Goal: Task Accomplishment & Management: Manage account settings

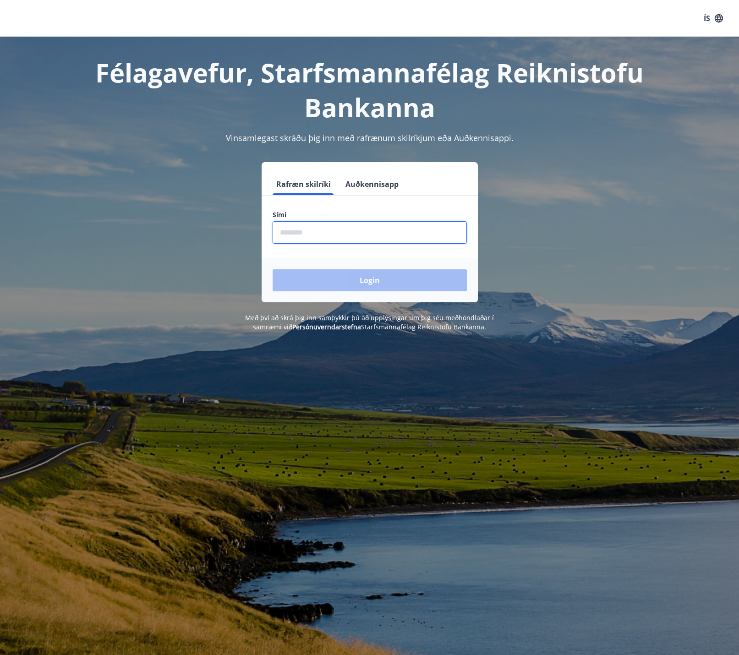
click at [322, 230] on input "phone" at bounding box center [369, 232] width 194 height 22
type input "********"
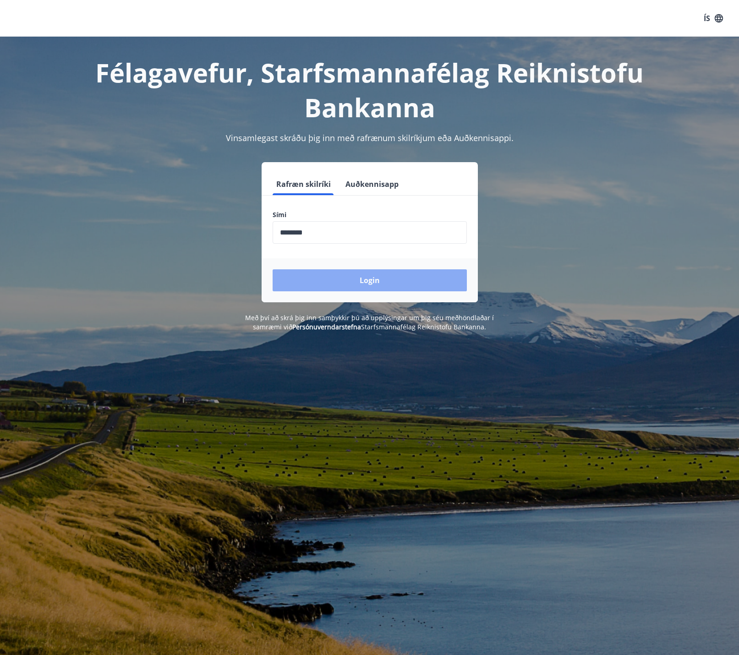
click at [451, 285] on button "Login" at bounding box center [369, 280] width 194 height 22
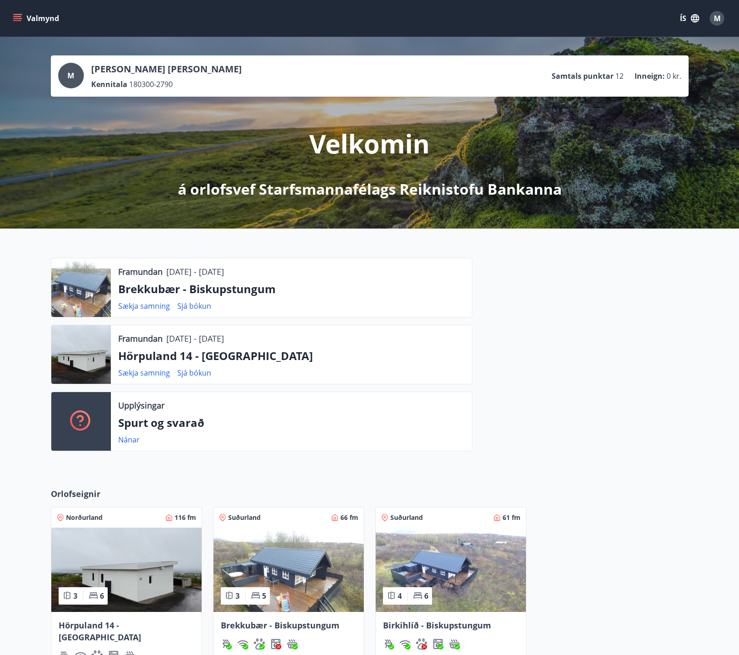
click at [621, 74] on span "12" at bounding box center [619, 76] width 8 height 10
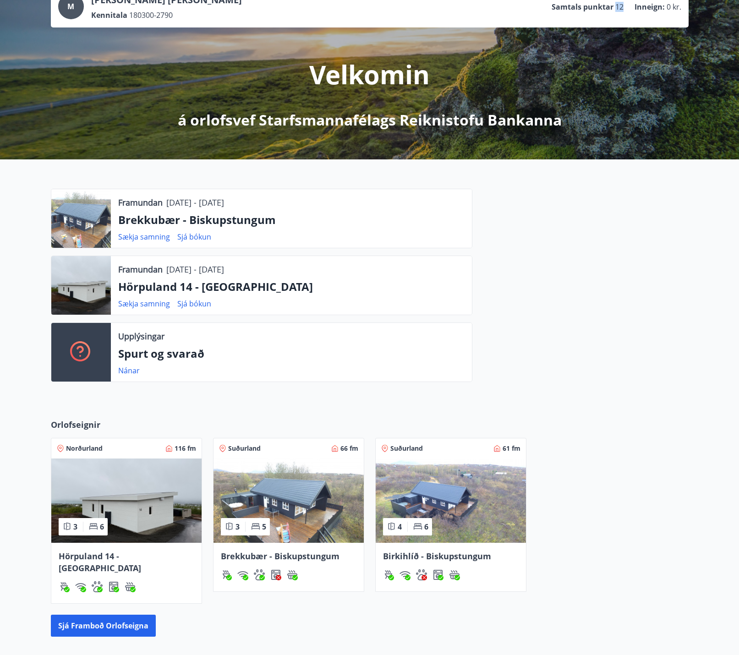
scroll to position [167, 0]
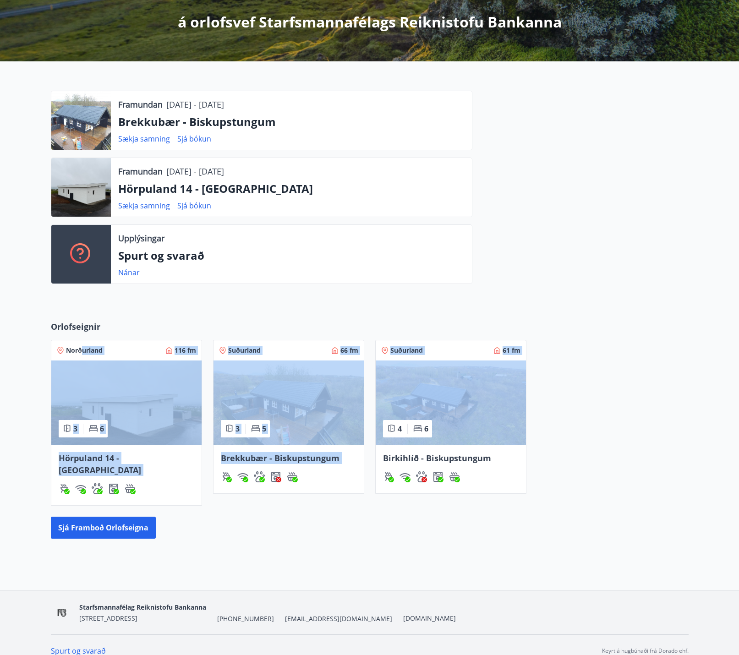
drag, startPoint x: 541, startPoint y: 364, endPoint x: 82, endPoint y: 329, distance: 459.7
click at [82, 329] on div "Norðurland 116 fm 3 6 Hörpuland 14 - [GEOGRAPHIC_DATA] Suðurland 66 fm 3 5 Brek…" at bounding box center [364, 417] width 648 height 177
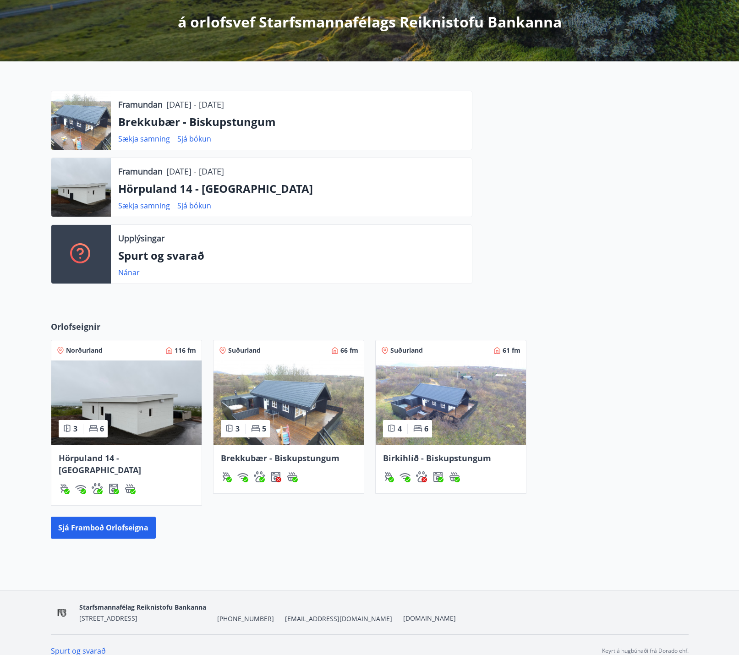
click at [46, 327] on div "Orlofseignir Norðurland 116 fm 3 6 Hörpuland 14 - [GEOGRAPHIC_DATA] Suðurland 6…" at bounding box center [369, 430] width 659 height 218
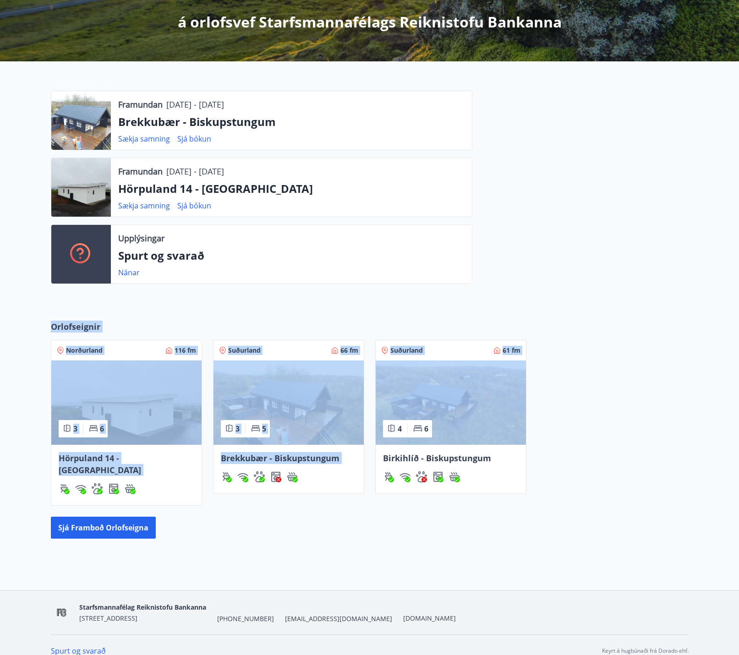
drag, startPoint x: 46, startPoint y: 327, endPoint x: 632, endPoint y: 398, distance: 589.6
click at [632, 398] on div "Orlofseignir Norðurland 116 fm 3 6 Hörpuland 14 - [GEOGRAPHIC_DATA] Suðurland 6…" at bounding box center [369, 430] width 659 height 218
click at [632, 398] on div "Norðurland 116 fm 3 6 Hörpuland 14 - [GEOGRAPHIC_DATA] Suðurland 66 fm 3 5 Brek…" at bounding box center [364, 417] width 648 height 177
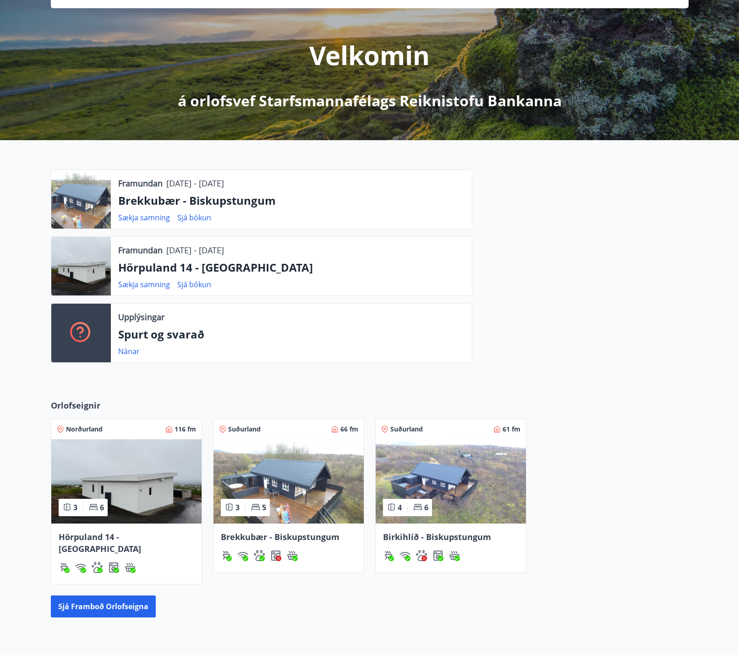
scroll to position [0, 0]
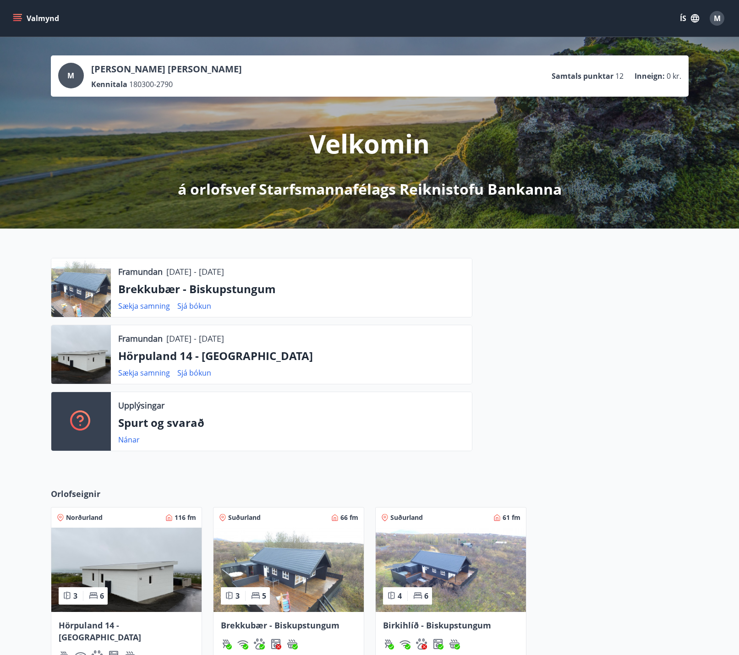
click at [19, 19] on icon "menu" at bounding box center [17, 18] width 9 height 9
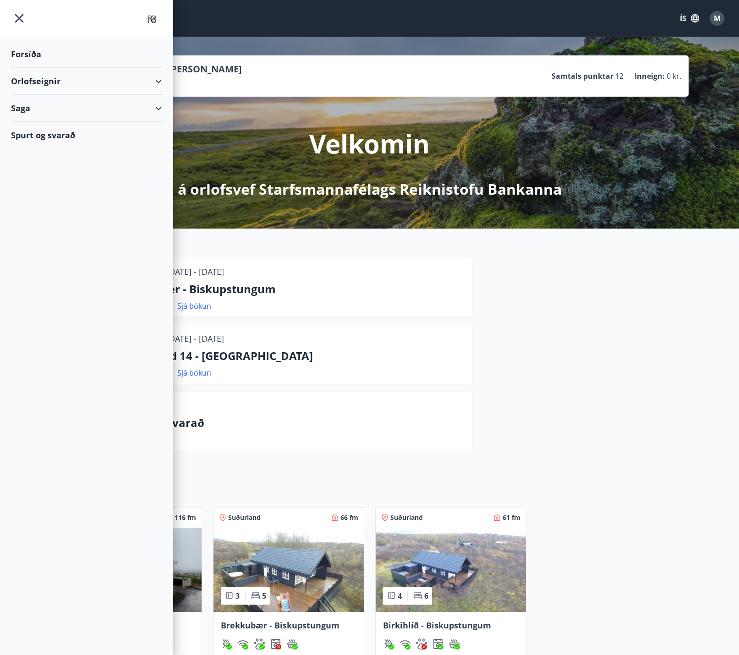
click at [40, 78] on div "Orlofseignir" at bounding box center [86, 81] width 151 height 27
click at [44, 118] on div "Bókunardagatal" at bounding box center [86, 123] width 136 height 19
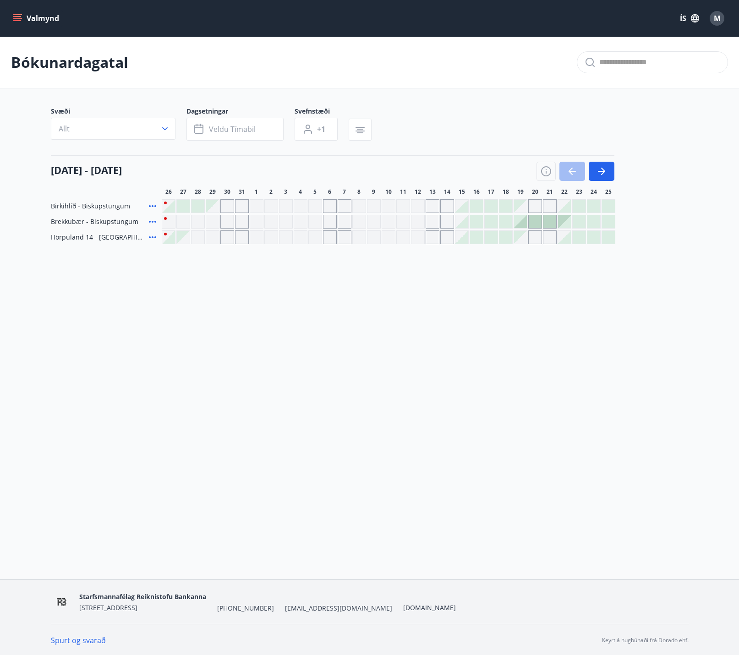
click at [24, 21] on button "Valmynd" at bounding box center [37, 18] width 52 height 16
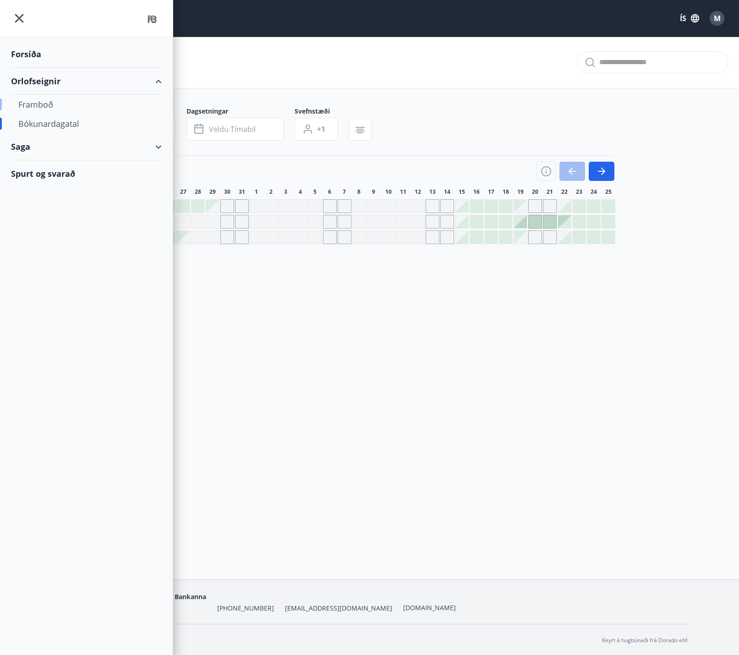
click at [43, 104] on div "Framboð" at bounding box center [86, 104] width 136 height 19
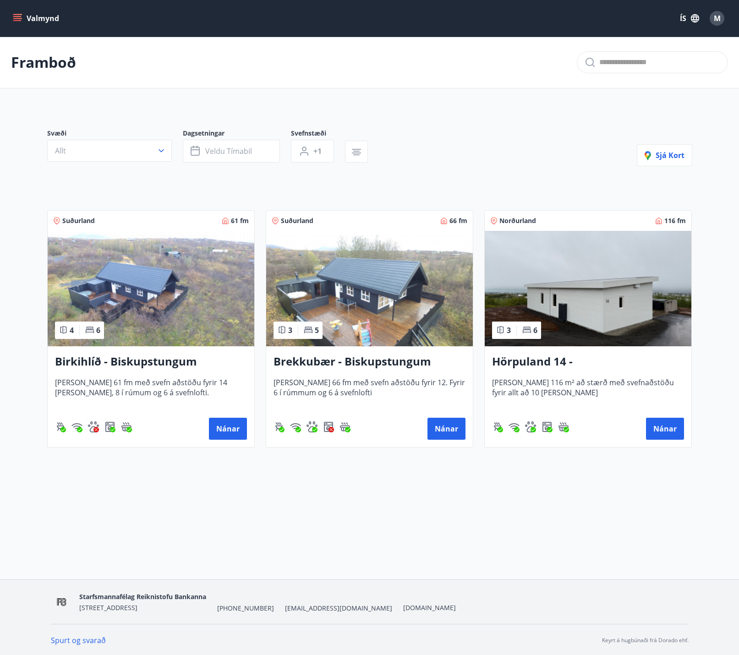
click at [22, 20] on button "Valmynd" at bounding box center [37, 18] width 52 height 16
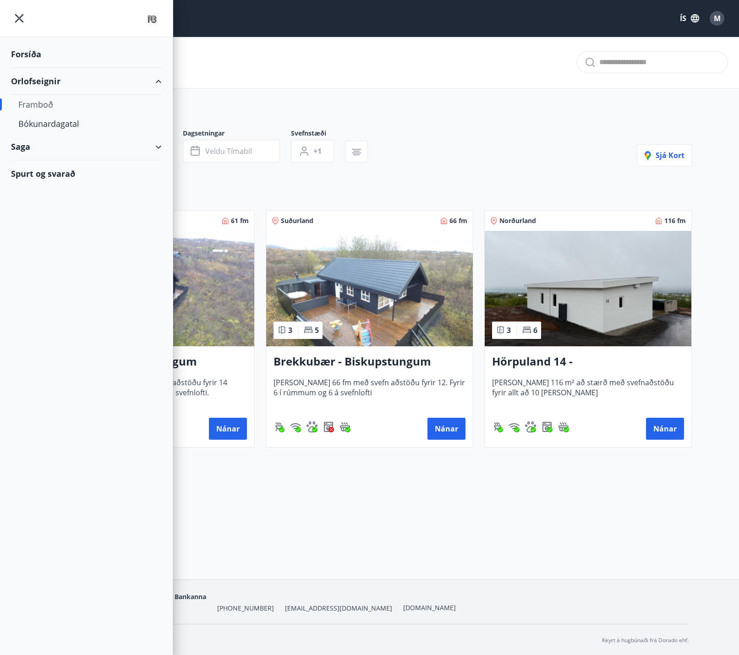
click at [55, 149] on div "Saga" at bounding box center [86, 146] width 151 height 27
click at [45, 168] on div "Bókanir" at bounding box center [86, 169] width 136 height 19
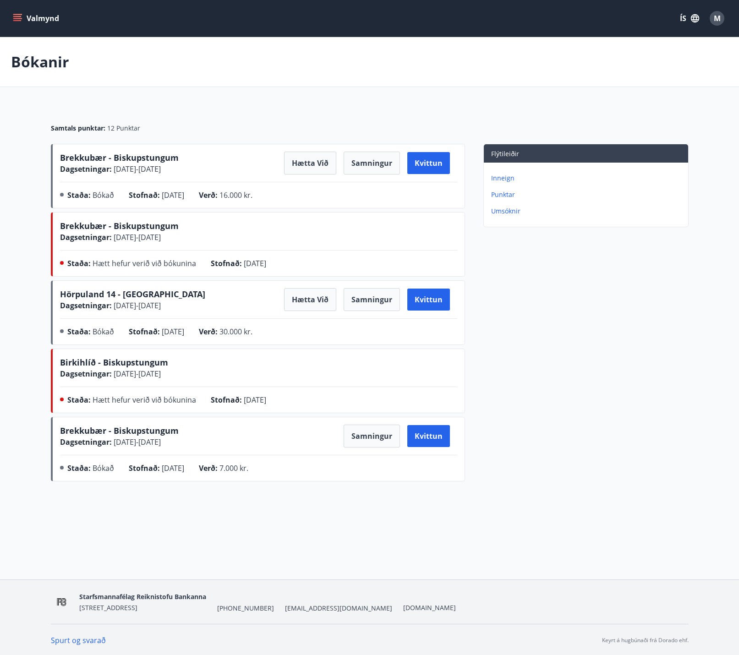
drag, startPoint x: 112, startPoint y: 441, endPoint x: 215, endPoint y: 443, distance: 103.1
click at [215, 443] on div "Brekkubær - Biskupstungum Dagsetningar : [DATE] - [DATE] Samningur Kvittun" at bounding box center [258, 436] width 397 height 23
drag, startPoint x: 201, startPoint y: 448, endPoint x: 113, endPoint y: 445, distance: 88.0
click at [113, 445] on div "Brekkubær - Biskupstungum Dagsetningar : [DATE] - [DATE] Samningur Kvittun Stað…" at bounding box center [258, 451] width 397 height 53
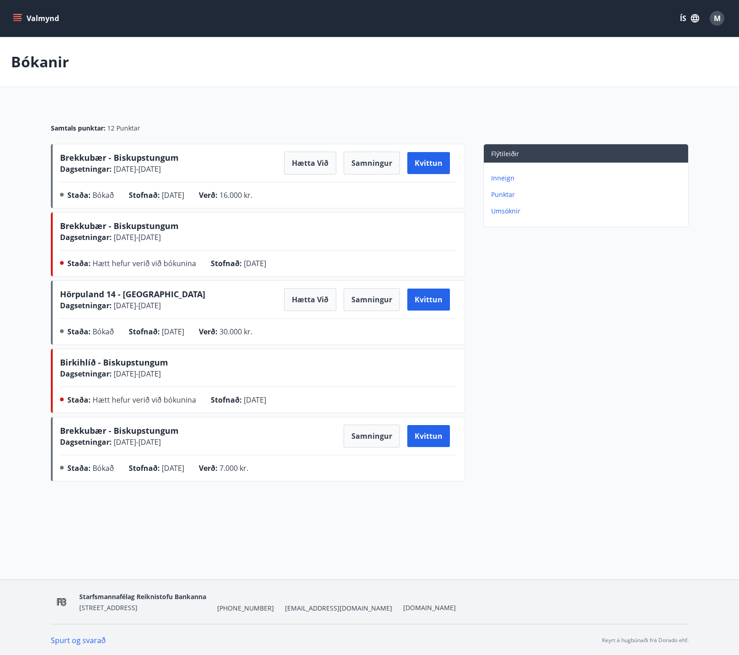
click at [652, 355] on div "Flýtileiðir Inneign Punktar Umsóknir" at bounding box center [576, 314] width 223 height 341
drag, startPoint x: 92, startPoint y: 154, endPoint x: 201, endPoint y: 172, distance: 110.4
click at [201, 172] on div "Brekkubær - Biskupstungum Dagsetningar : [DATE] - [DATE] Hætta við Samningur Kv…" at bounding box center [258, 163] width 397 height 23
click at [147, 299] on span "Hörpuland 14 - [GEOGRAPHIC_DATA]" at bounding box center [132, 294] width 145 height 11
drag, startPoint x: 111, startPoint y: 307, endPoint x: 206, endPoint y: 313, distance: 94.5
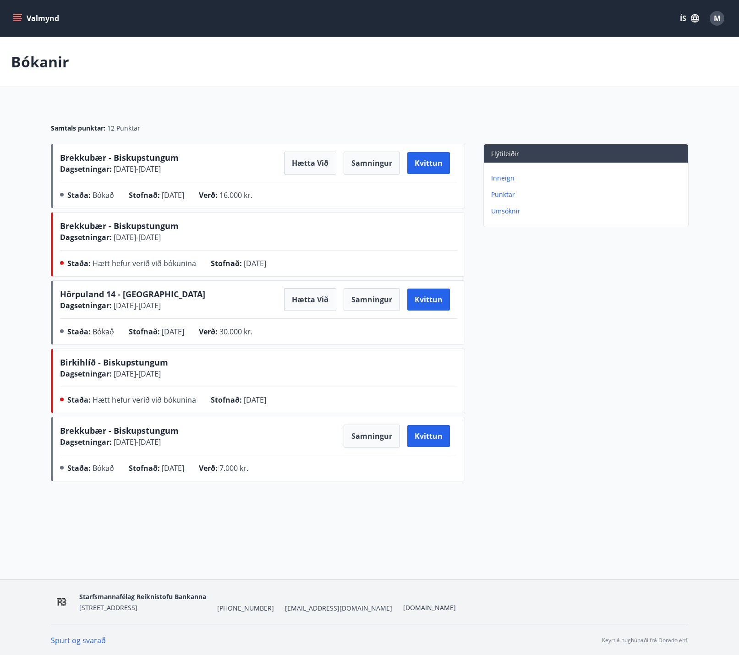
click at [206, 313] on div "Hörpuland 14 - Akureyri Dagsetningar : [DATE] - [DATE] Hætta við Samningur Kvit…" at bounding box center [258, 314] width 397 height 53
drag, startPoint x: 112, startPoint y: 167, endPoint x: 195, endPoint y: 172, distance: 83.5
click at [195, 172] on div "Brekkubær - Biskupstungum Dagsetningar : [DATE] - [DATE] Hætta við Samningur Kv…" at bounding box center [258, 163] width 397 height 23
drag, startPoint x: 134, startPoint y: 446, endPoint x: 225, endPoint y: 447, distance: 90.7
click at [225, 447] on div "Brekkubær - Biskupstungum Dagsetningar : [DATE] - [DATE] Samningur Kvittun" at bounding box center [258, 436] width 397 height 23
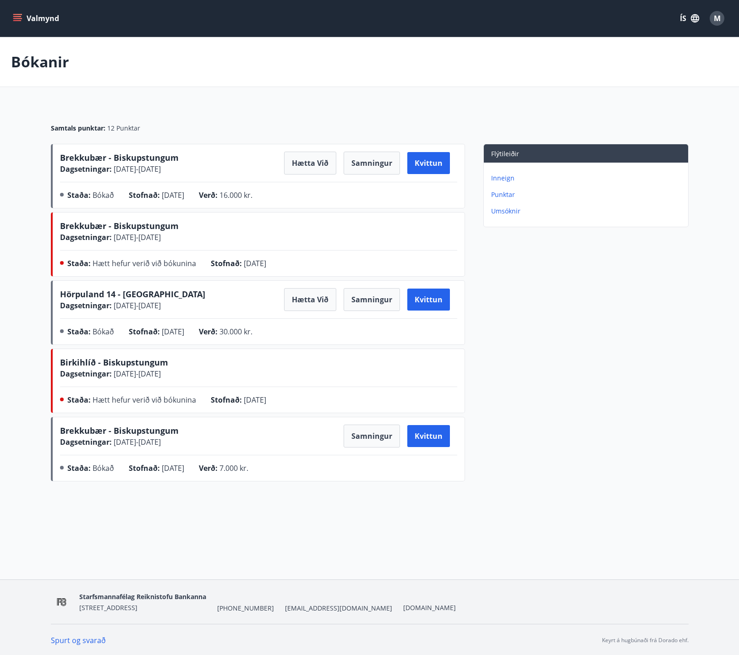
click at [225, 447] on div "Brekkubær - Biskupstungum Dagsetningar : [DATE] - [DATE] Samningur Kvittun" at bounding box center [258, 436] width 397 height 23
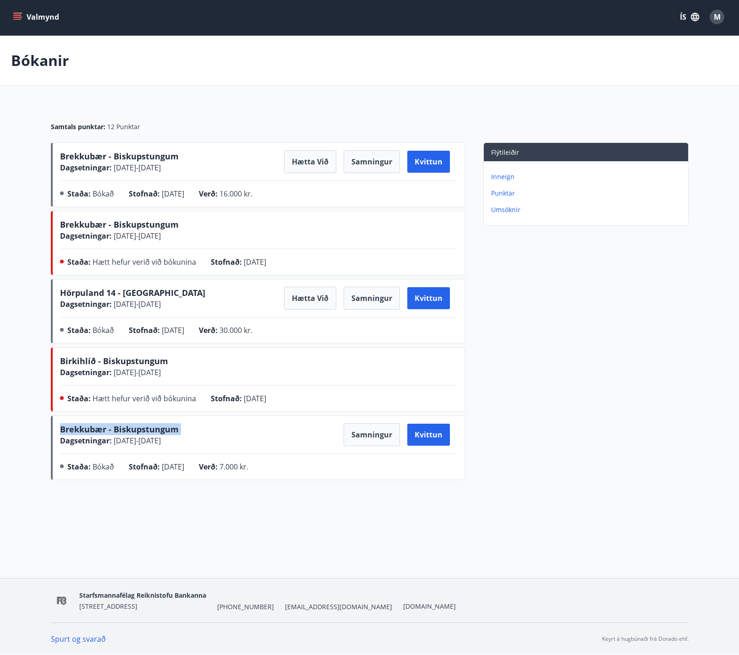
drag, startPoint x: 211, startPoint y: 454, endPoint x: 32, endPoint y: 442, distance: 179.5
click at [32, 443] on main "Bókanir Samtals punktar : 12 Punktar Brekkubær - Biskupstungum Dagsetningar : […" at bounding box center [369, 260] width 739 height 448
click at [31, 439] on main "Bókanir Samtals punktar : 12 Punktar Brekkubær - Biskupstungum Dagsetningar : […" at bounding box center [369, 260] width 739 height 448
drag, startPoint x: 47, startPoint y: 427, endPoint x: 270, endPoint y: 464, distance: 226.1
click at [270, 464] on div "Samtals punktar : 12 Punktar Brekkubær - Biskupstungum Dagsetningar : [DATE] - …" at bounding box center [369, 294] width 659 height 380
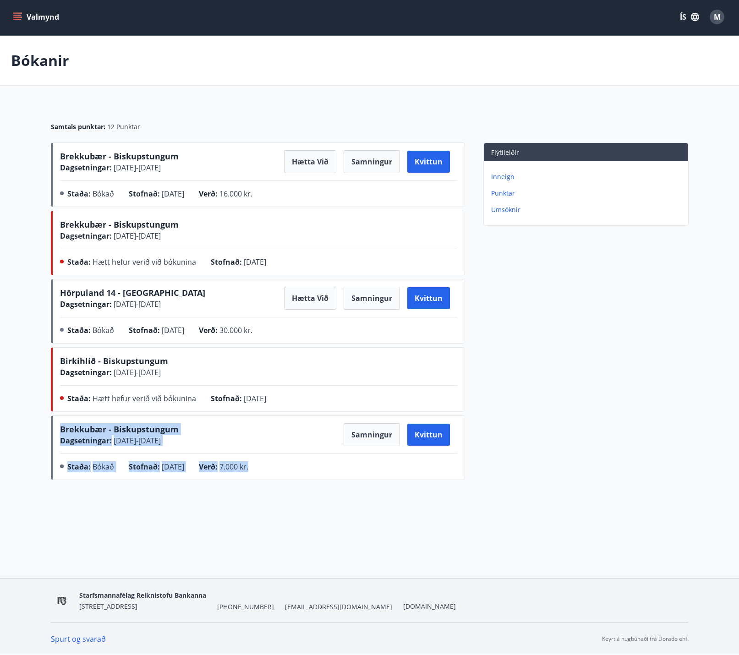
click at [343, 506] on div "Bókanir Samtals punktar : 12 Punktar Brekkubær - Biskupstungum Dagsetningar : […" at bounding box center [369, 278] width 739 height 485
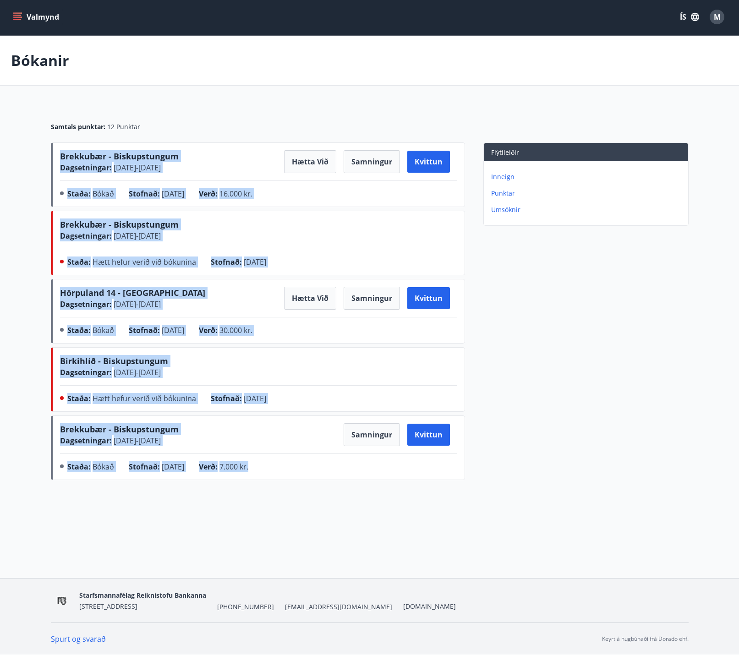
drag, startPoint x: 400, startPoint y: 516, endPoint x: -11, endPoint y: 159, distance: 544.1
click at [0, 159] on html "Valmynd ÍS M Bókanir Samtals punktar : 12 Punktar Brekkubær - Biskupstungum Dag…" at bounding box center [369, 326] width 739 height 655
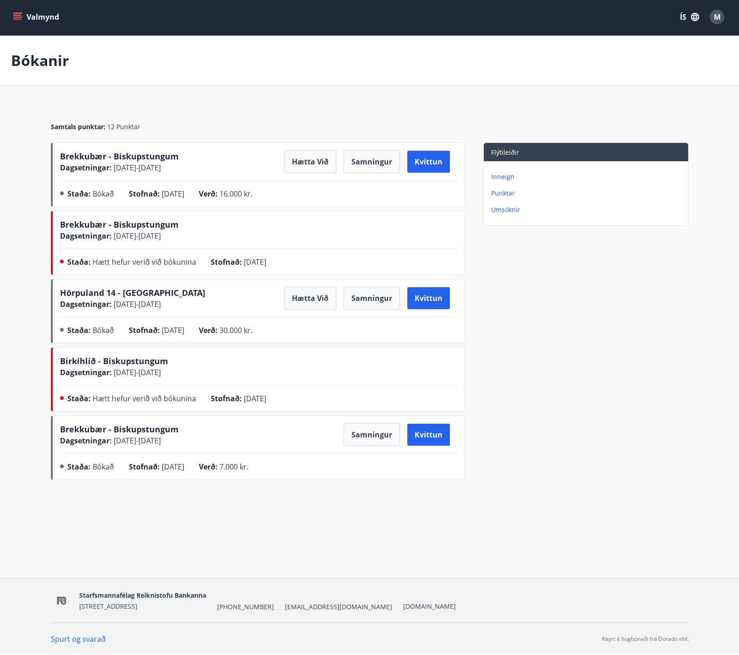
click at [22, 93] on main "Bókanir Samtals punktar : 12 Punktar Brekkubær - Biskupstungum Dagsetningar : […" at bounding box center [369, 260] width 739 height 448
click at [26, 55] on p "Bókanir" at bounding box center [40, 60] width 58 height 20
click at [33, 80] on div "Bókanir" at bounding box center [369, 61] width 739 height 50
click at [33, 22] on button "Valmynd" at bounding box center [37, 17] width 52 height 16
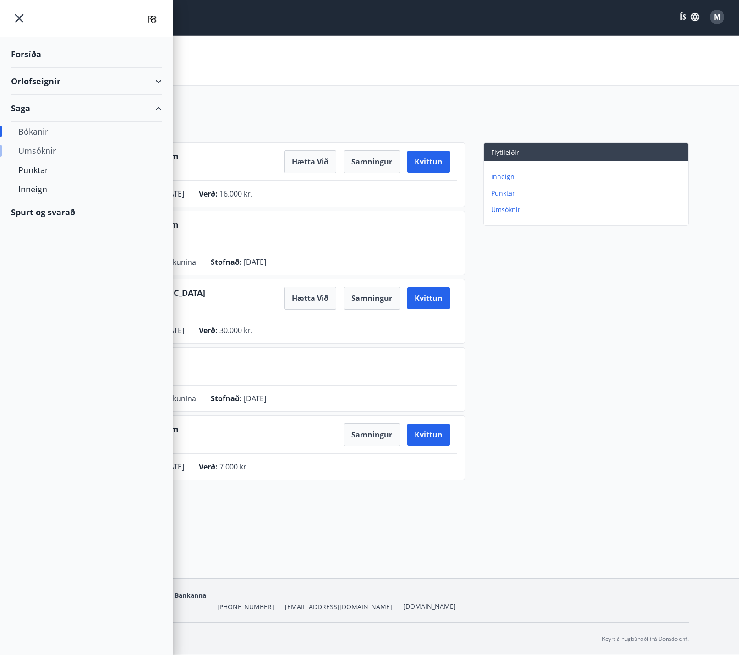
click at [35, 144] on div "Umsóknir" at bounding box center [86, 150] width 136 height 19
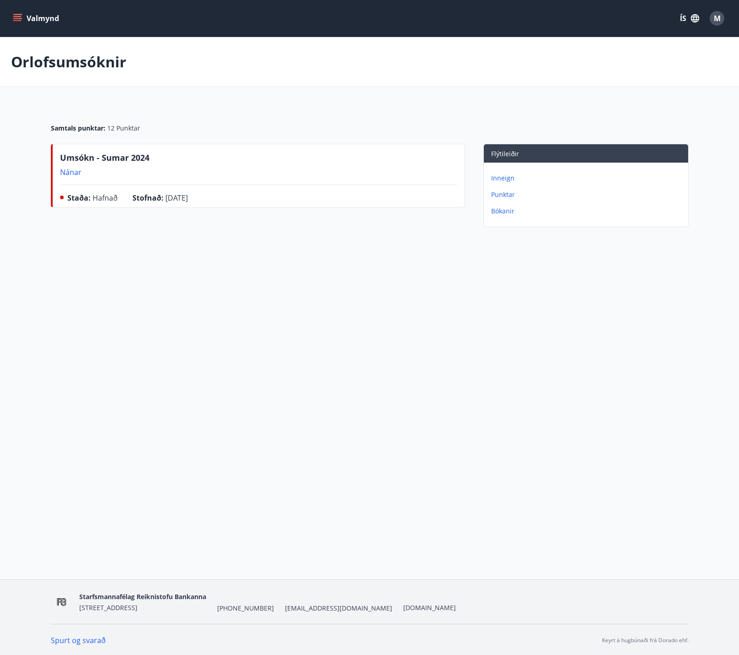
click at [43, 16] on button "Valmynd" at bounding box center [37, 18] width 52 height 16
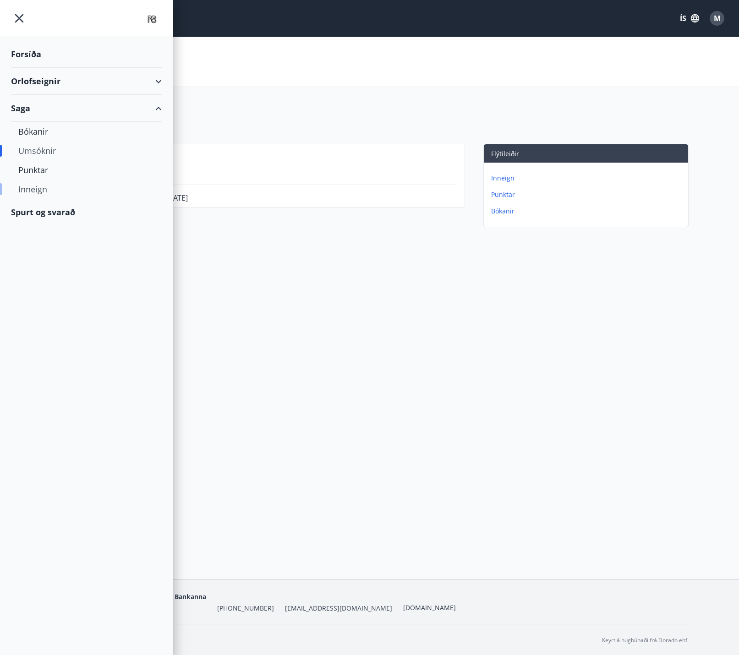
click at [46, 191] on div "Inneign" at bounding box center [86, 189] width 136 height 19
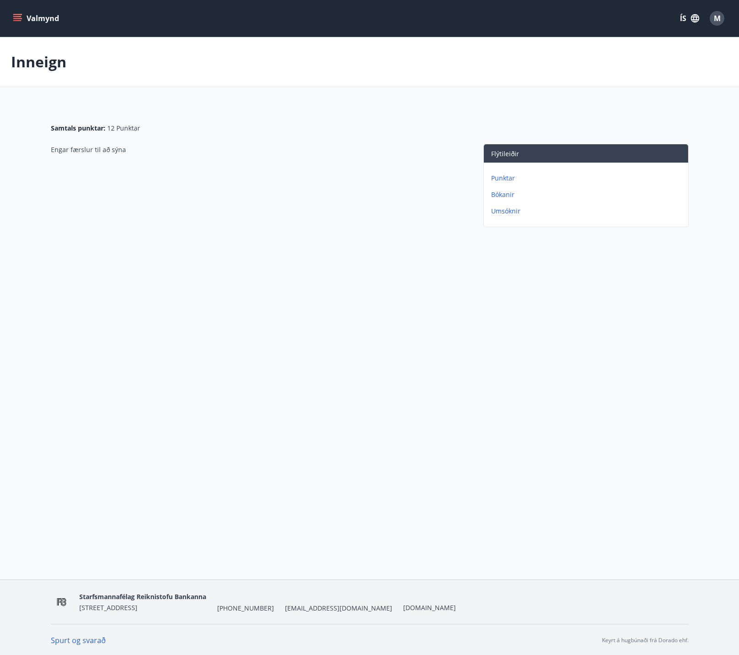
scroll to position [1, 0]
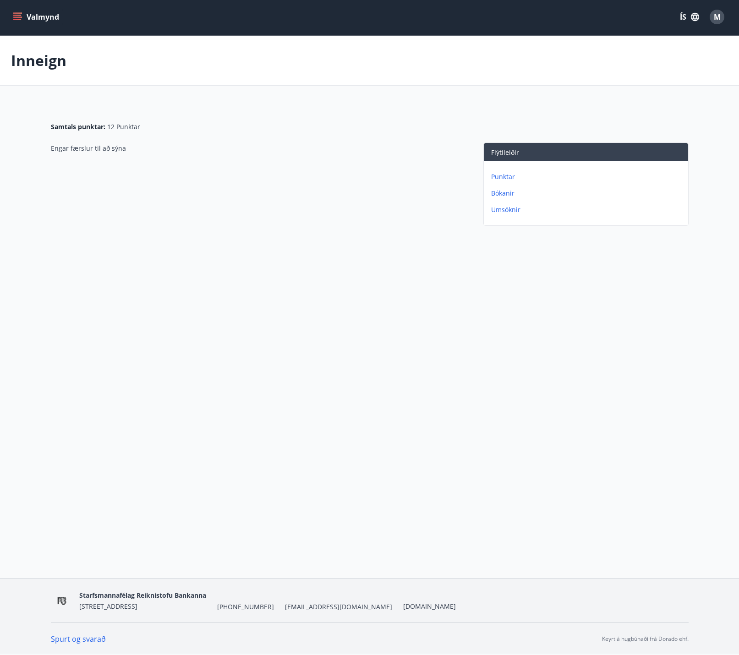
click at [496, 177] on p "Punktar" at bounding box center [587, 176] width 193 height 9
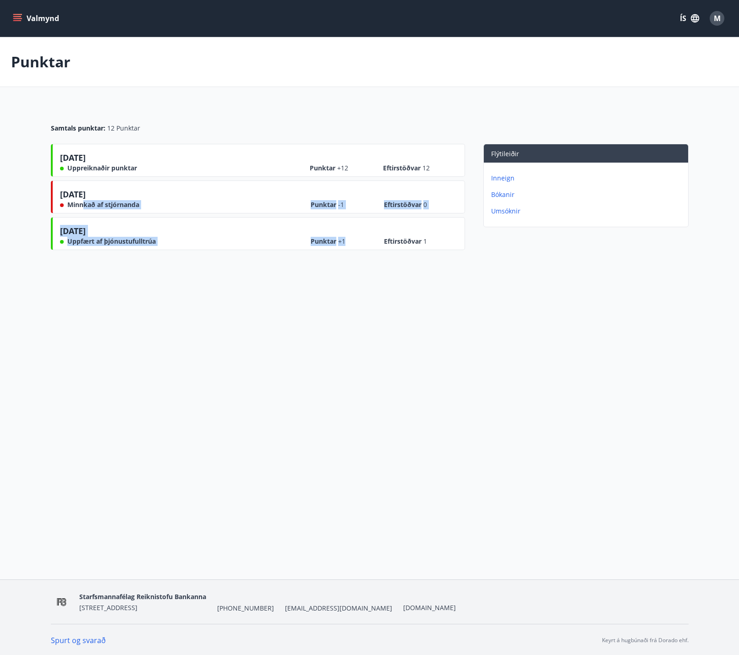
drag, startPoint x: 82, startPoint y: 206, endPoint x: 347, endPoint y: 219, distance: 264.5
click at [347, 219] on div "[DATE] Uppreiknaðir punktar Punktar +12 Eftirstöðvar 12 [DATE] Minnkað af stjór…" at bounding box center [258, 199] width 414 height 110
click at [347, 219] on div "[DATE] Uppfært af þjónustufulltrúa Punktar +1 Eftirstöðvar 1" at bounding box center [258, 233] width 414 height 33
drag, startPoint x: 444, startPoint y: 202, endPoint x: 76, endPoint y: 209, distance: 368.3
click at [76, 209] on div "[DATE] Minnkað af stjórnanda Punktar -1 Eftirstöðvar 0" at bounding box center [258, 196] width 414 height 33
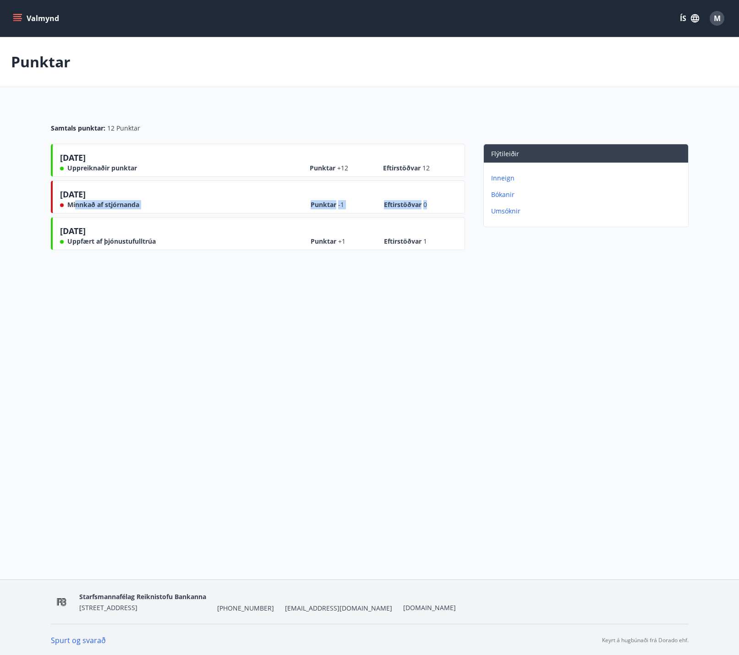
click at [75, 209] on div "[DATE] Minnkað af stjórnanda Punktar -1 Eftirstöðvar 0" at bounding box center [258, 196] width 414 height 33
drag, startPoint x: 462, startPoint y: 234, endPoint x: 31, endPoint y: 194, distance: 432.7
click at [31, 194] on main "Punktar Samtals punktar : 12 Punktar [DATE] Uppreiknaðir punktar Punktar +12 Ef…" at bounding box center [369, 145] width 739 height 217
drag, startPoint x: 31, startPoint y: 194, endPoint x: 165, endPoint y: 323, distance: 186.2
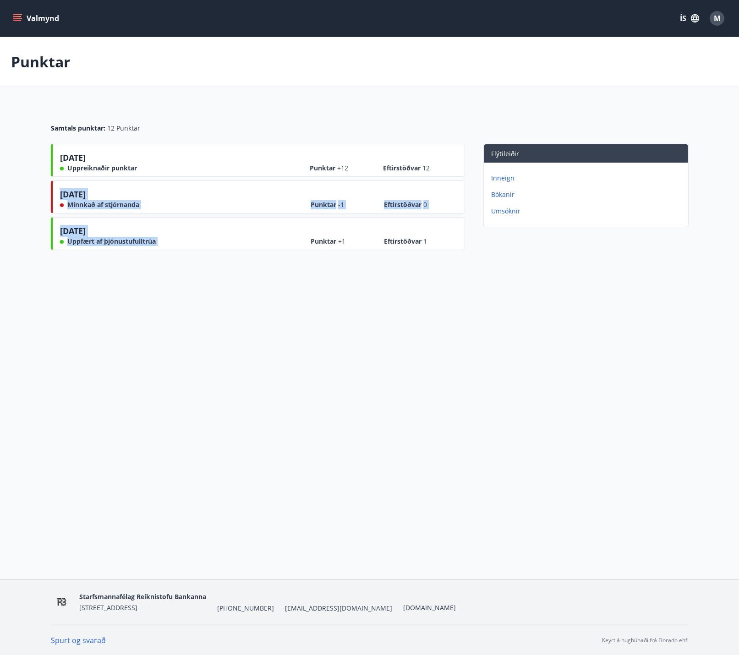
click at [165, 323] on div "Valmynd ÍS M Punktar Samtals punktar : 12 Punktar [DATE] Uppreiknaðir punktar P…" at bounding box center [369, 289] width 739 height 579
click at [44, 20] on button "Valmynd" at bounding box center [37, 18] width 52 height 16
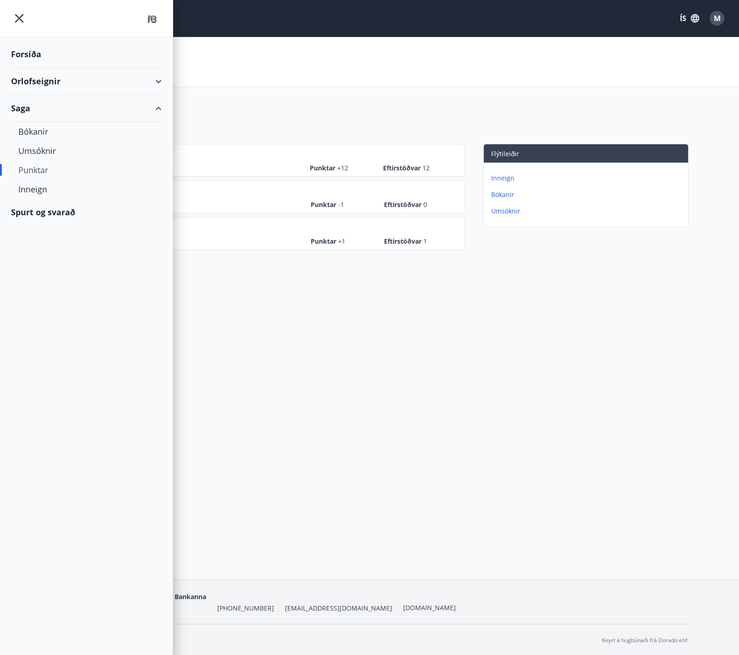
click at [148, 24] on img at bounding box center [152, 19] width 20 height 18
